Goal: Find contact information: Find contact information

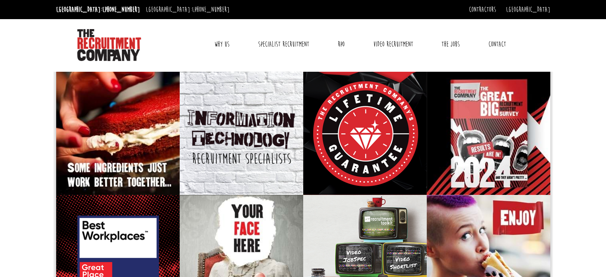
click at [500, 38] on link "Contact" at bounding box center [497, 44] width 29 height 20
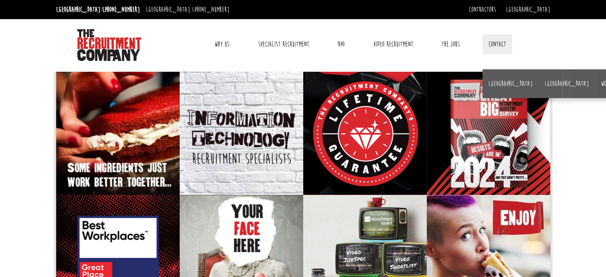
click at [499, 89] on li "[GEOGRAPHIC_DATA]" at bounding box center [511, 83] width 56 height 29
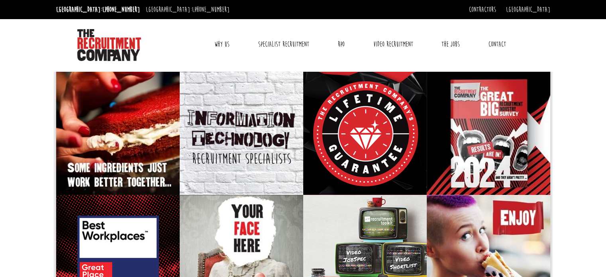
click at [502, 45] on link "Contact" at bounding box center [497, 44] width 29 height 20
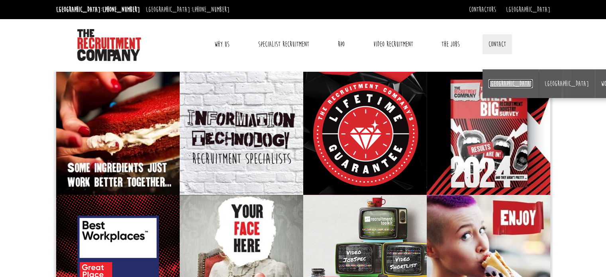
click at [499, 83] on link "[GEOGRAPHIC_DATA]" at bounding box center [511, 83] width 44 height 9
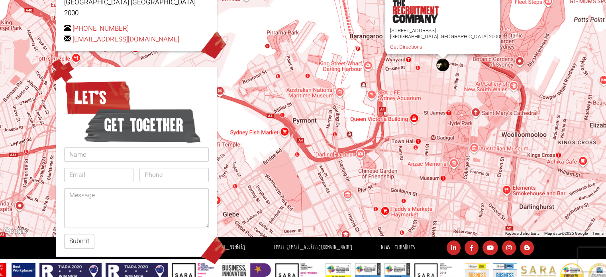
scroll to position [121, 0]
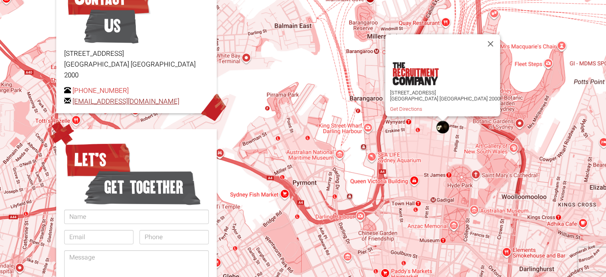
drag, startPoint x: 185, startPoint y: 90, endPoint x: 73, endPoint y: 92, distance: 112.4
click at [73, 92] on p "[PHONE_NUMBER] [EMAIL_ADDRESS][DOMAIN_NAME]" at bounding box center [136, 96] width 145 height 22
copy link "[EMAIL_ADDRESS][DOMAIN_NAME]"
